Goal: Transaction & Acquisition: Purchase product/service

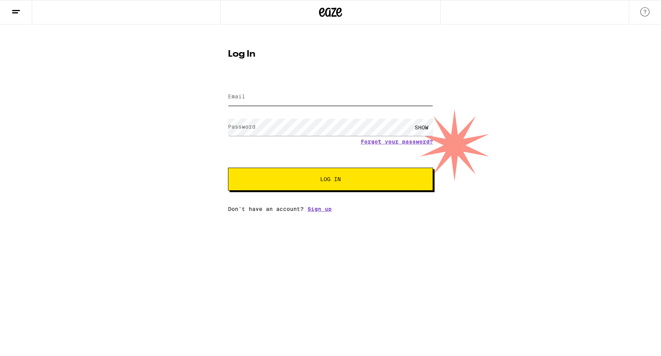
click at [289, 103] on input "Email" at bounding box center [330, 96] width 205 height 17
type input "[EMAIL_ADDRESS][DOMAIN_NAME]"
click at [228, 168] on button "Log In" at bounding box center [330, 179] width 205 height 23
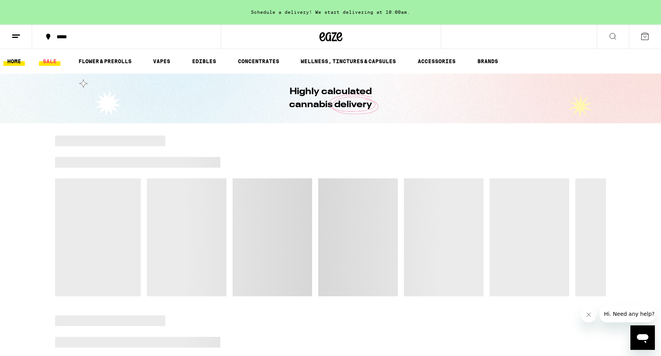
click at [49, 57] on link "SALE" at bounding box center [49, 61] width 21 height 9
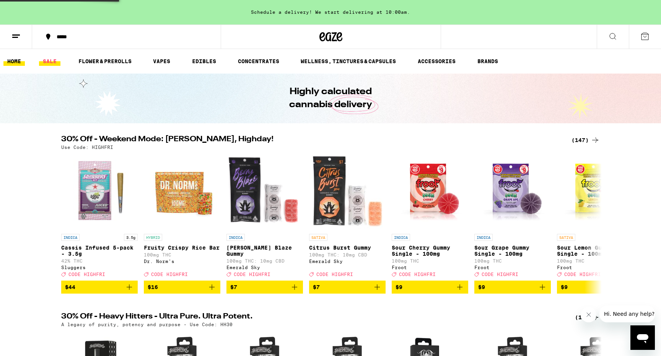
click at [49, 57] on link "SALE" at bounding box center [49, 61] width 21 height 9
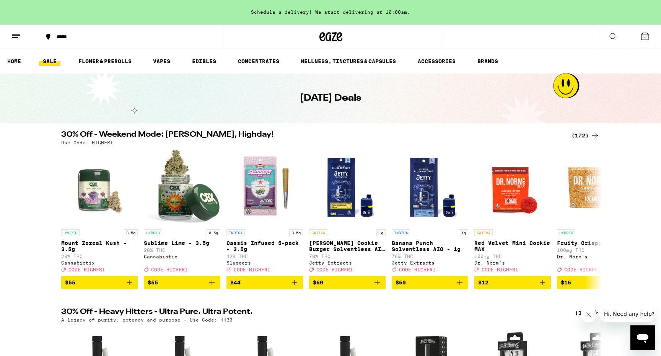
click at [580, 137] on div "(172)" at bounding box center [586, 135] width 28 height 9
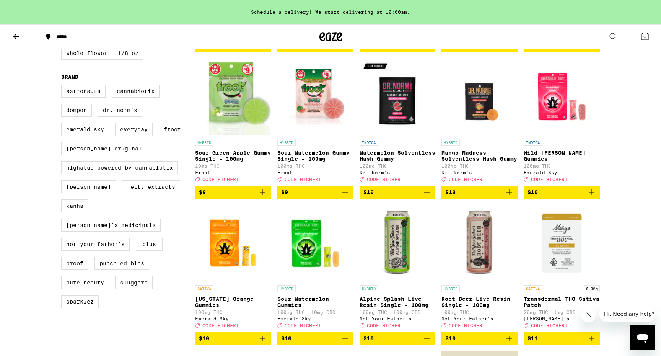
scroll to position [536, 0]
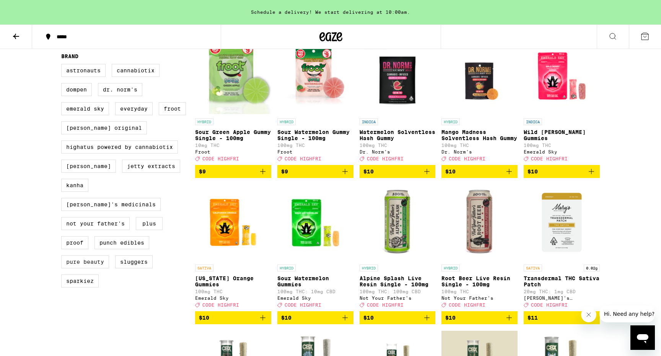
click at [80, 268] on label "Pure Beauty" at bounding box center [85, 261] width 48 height 13
click at [63, 65] on input "Pure Beauty" at bounding box center [63, 65] width 0 height 0
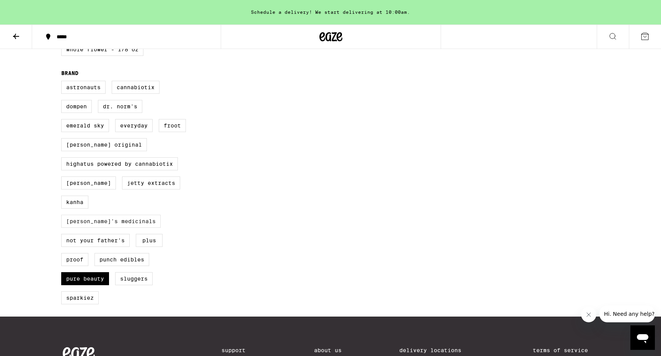
scroll to position [520, 0]
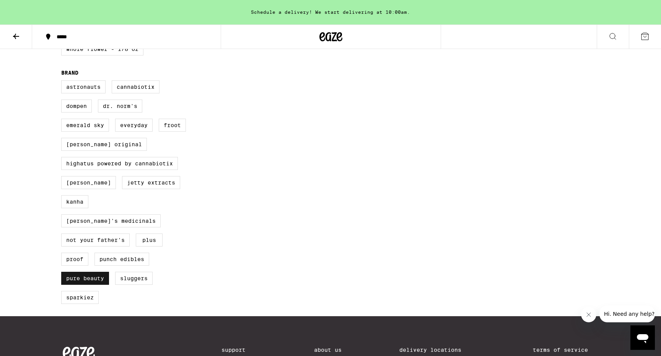
click at [97, 285] on label "Pure Beauty" at bounding box center [85, 278] width 48 height 13
click at [63, 82] on input "Pure Beauty" at bounding box center [63, 82] width 0 height 0
checkbox input "false"
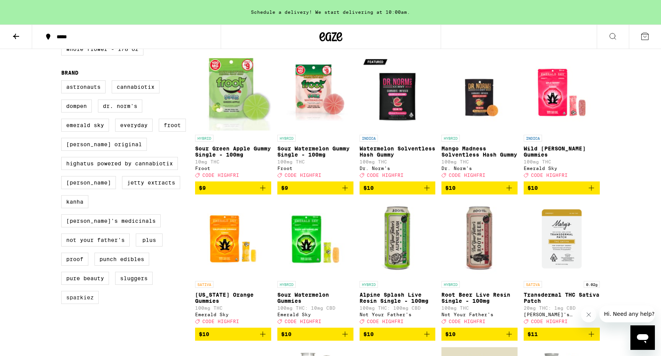
click at [80, 304] on label "Sparkiez" at bounding box center [80, 297] width 38 height 13
click at [63, 82] on input "Sparkiez" at bounding box center [63, 82] width 0 height 0
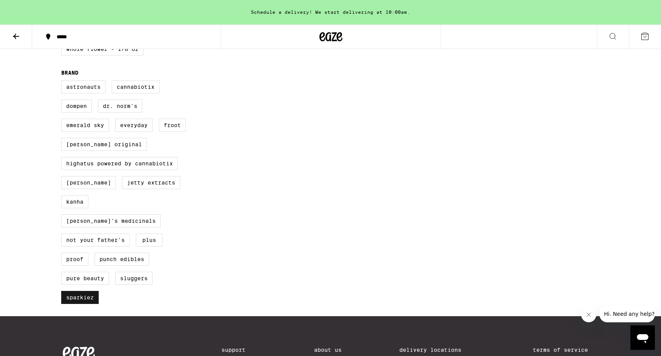
click at [80, 304] on label "Sparkiez" at bounding box center [80, 297] width 38 height 13
click at [63, 82] on input "Sparkiez" at bounding box center [63, 82] width 0 height 0
checkbox input "false"
